Goal: Navigation & Orientation: Find specific page/section

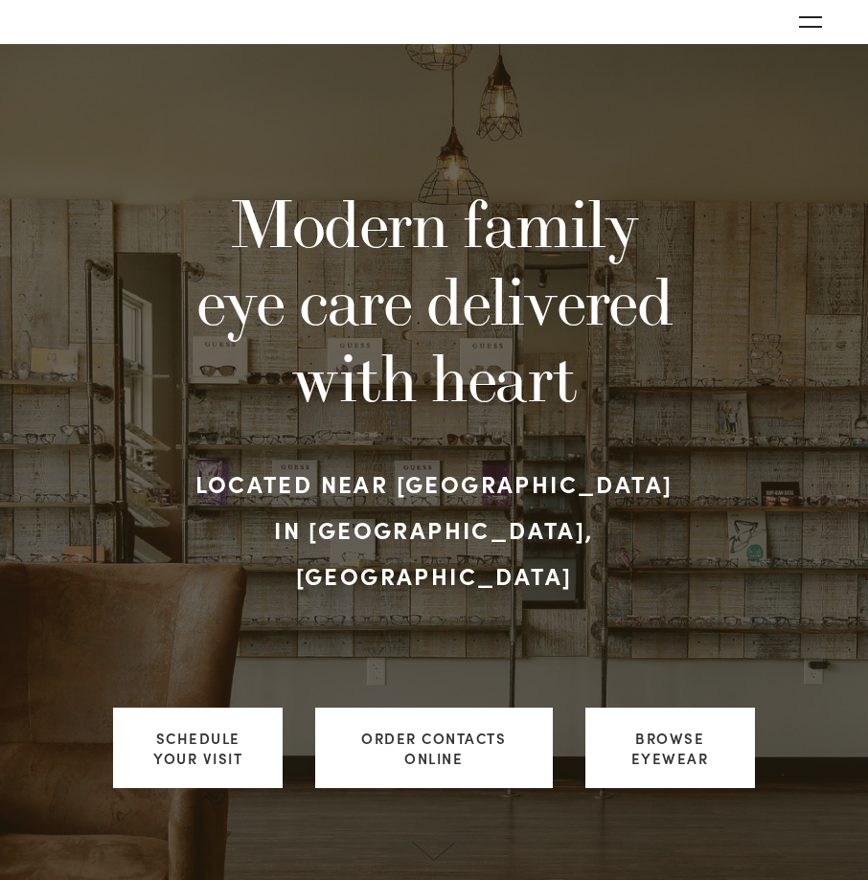
click at [808, 13] on button "Open navigation menu" at bounding box center [810, 22] width 38 height 29
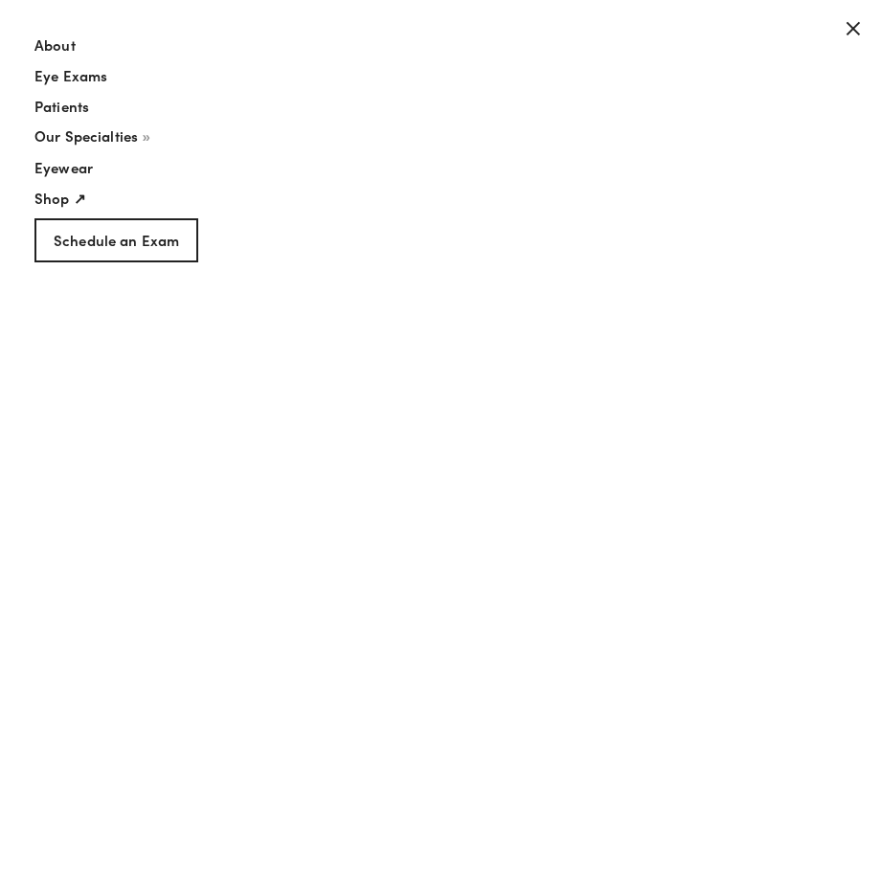
click at [94, 248] on link "Schedule an Exam" at bounding box center [116, 240] width 164 height 45
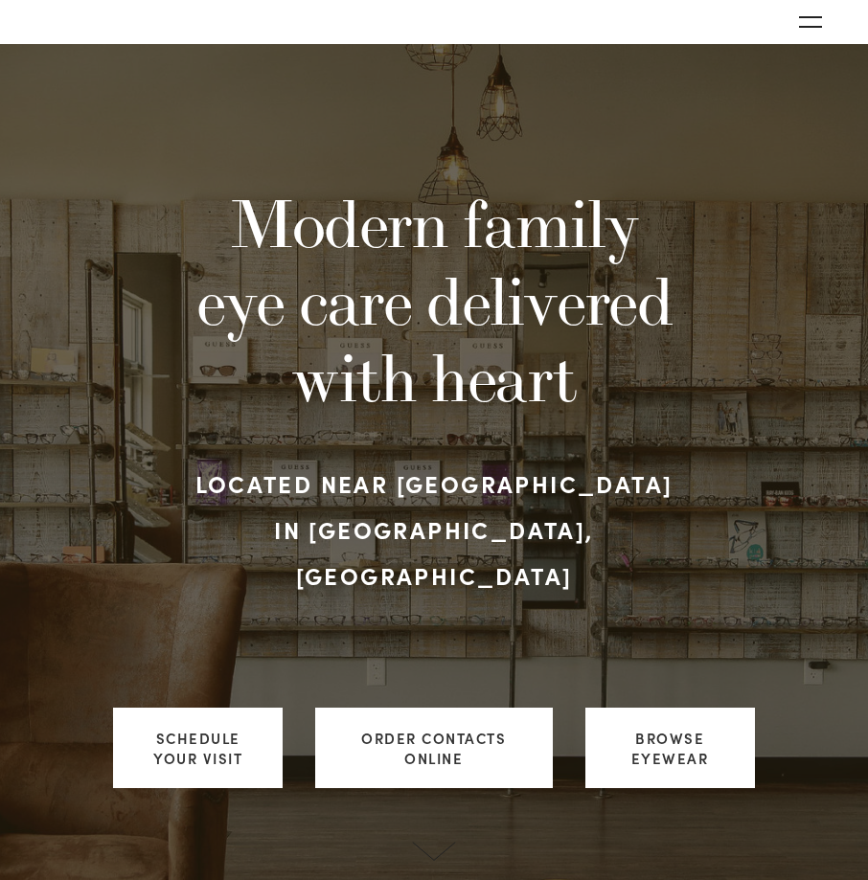
click at [820, 28] on button "Open navigation menu" at bounding box center [810, 22] width 38 height 29
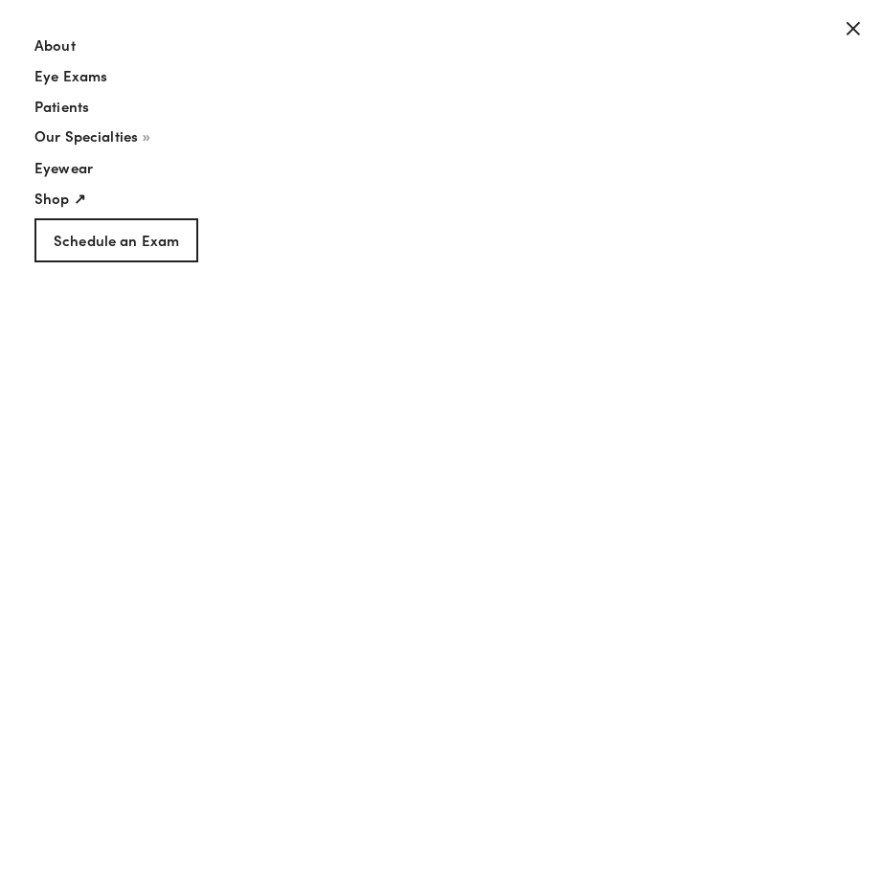
click at [59, 39] on link "About" at bounding box center [412, 49] width 756 height 31
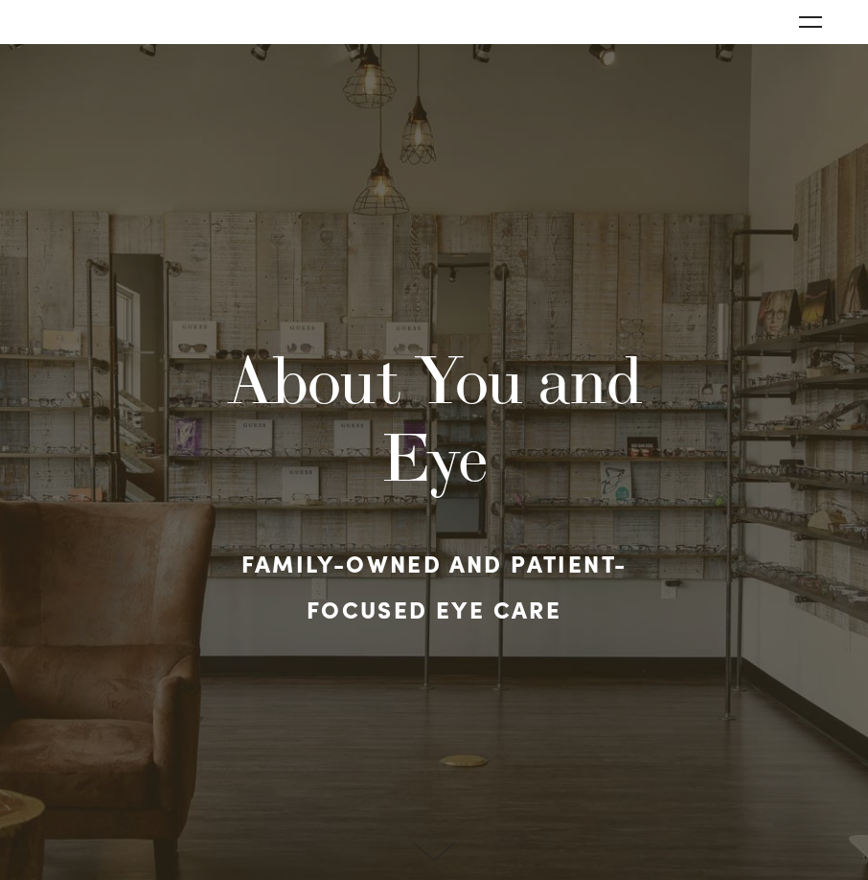
click at [803, 20] on icon "Open navigation menu" at bounding box center [810, 21] width 23 height 13
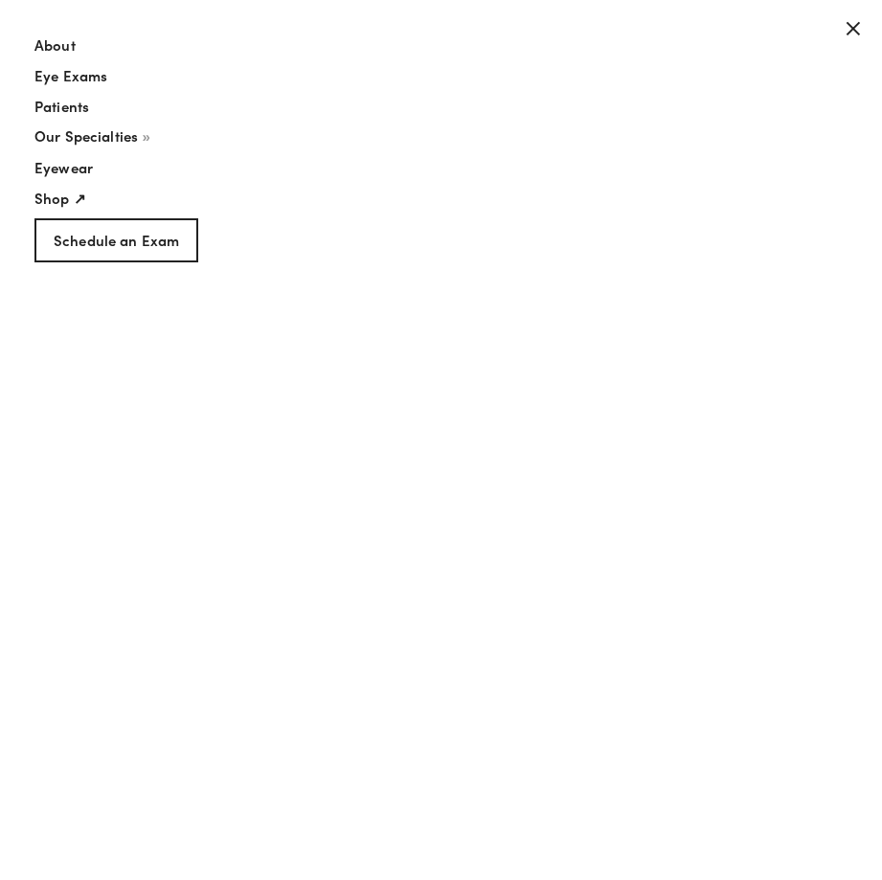
click at [95, 134] on span "Our Specialties" at bounding box center [85, 135] width 103 height 20
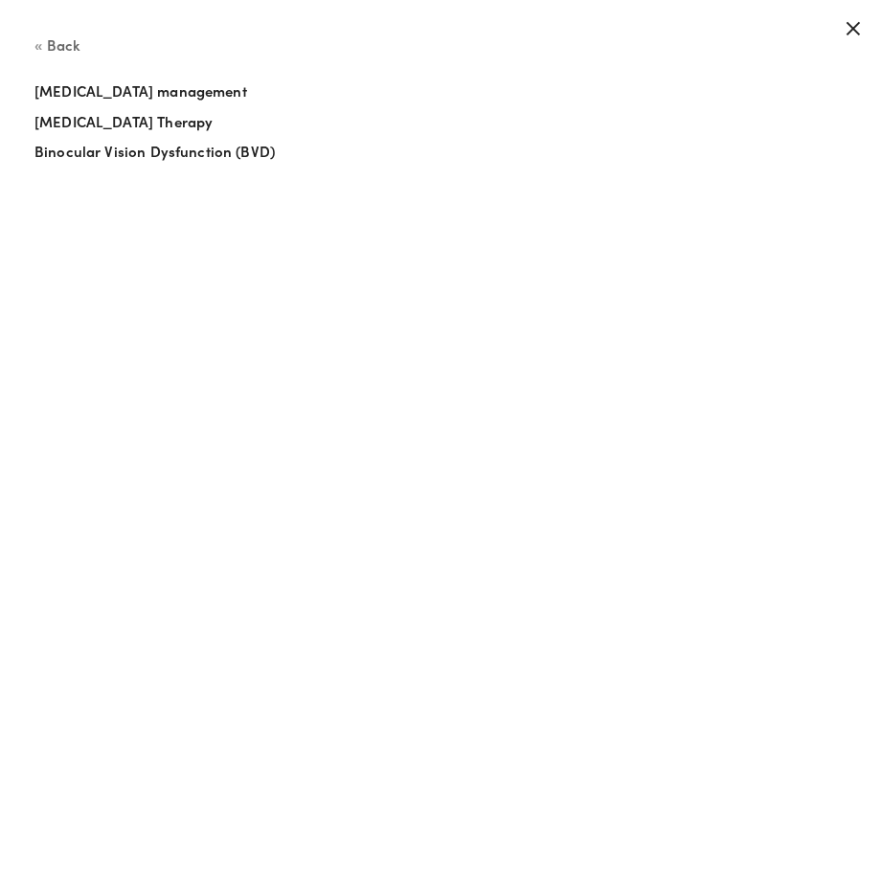
click at [86, 37] on button "Back" at bounding box center [412, 57] width 756 height 46
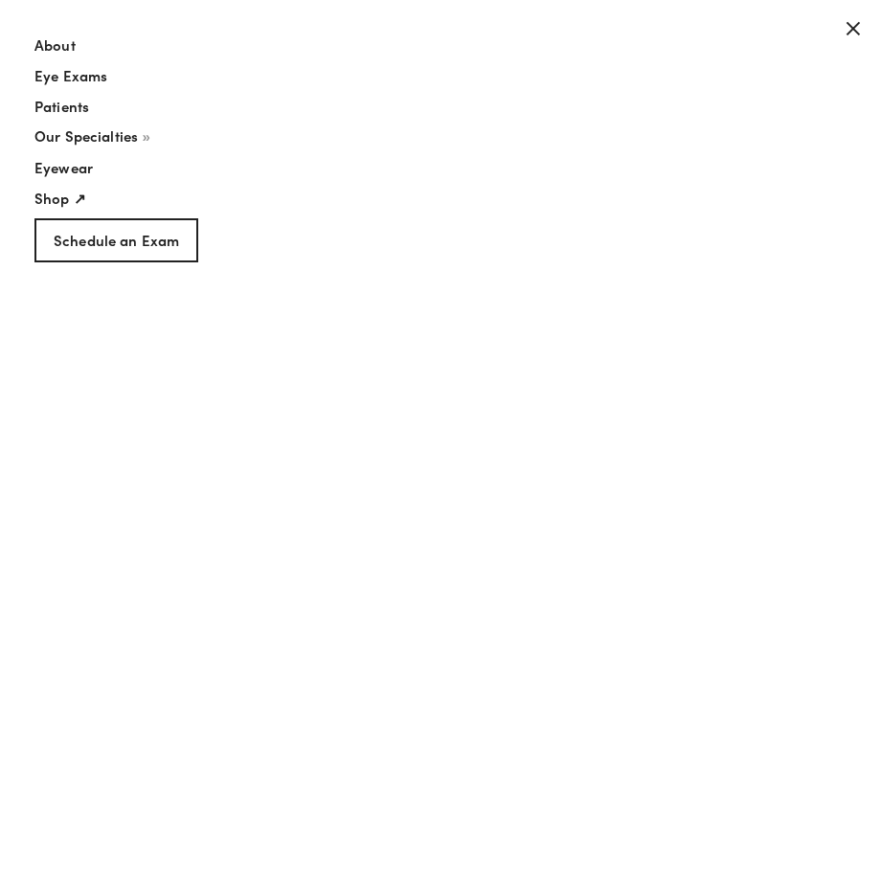
click at [86, 102] on link "Patients" at bounding box center [412, 111] width 756 height 31
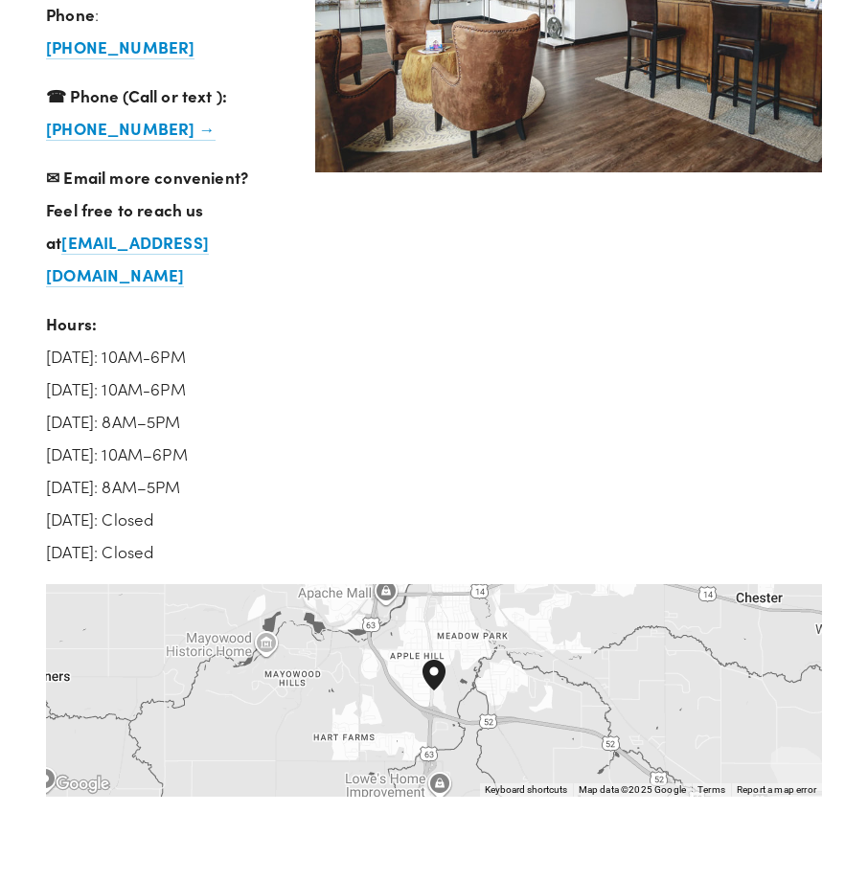
scroll to position [4597, 0]
